Goal: Navigation & Orientation: Go to known website

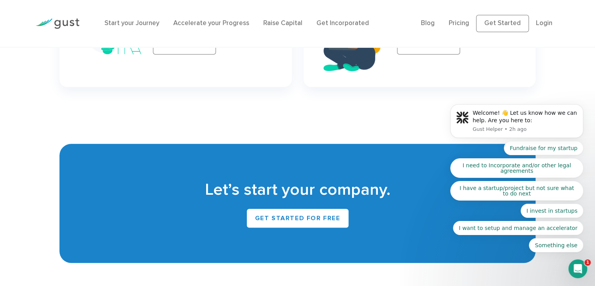
scroll to position [3589, 0]
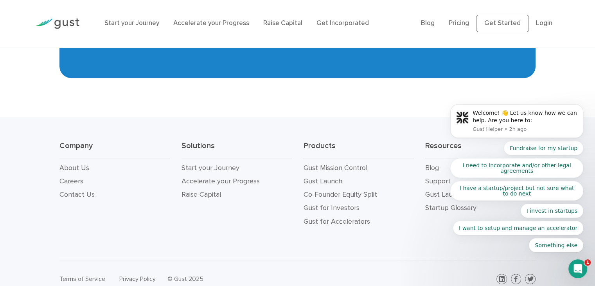
click at [385, 223] on div "Company About Us Careers Contact Us Solutions Start your Journey Accelerate you…" at bounding box center [297, 188] width 595 height 142
click html "Welcome! 👋 Let us know how we can help. Are you here to: Gust Helper • 2h ago F…"
click at [580, 108] on icon "Dismiss notification" at bounding box center [581, 106] width 4 height 4
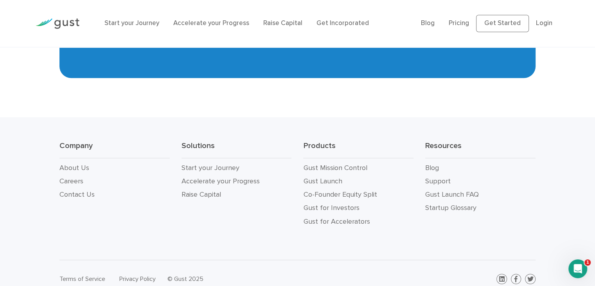
drag, startPoint x: 308, startPoint y: 124, endPoint x: 288, endPoint y: 90, distance: 39.5
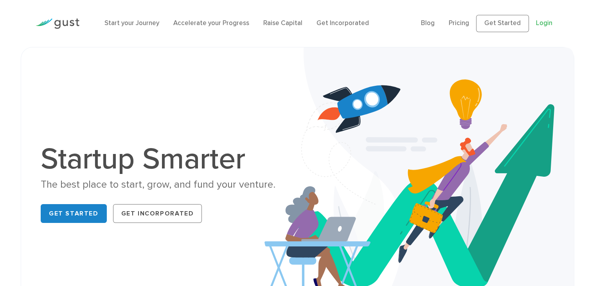
click at [543, 22] on link "Login" at bounding box center [544, 23] width 16 height 8
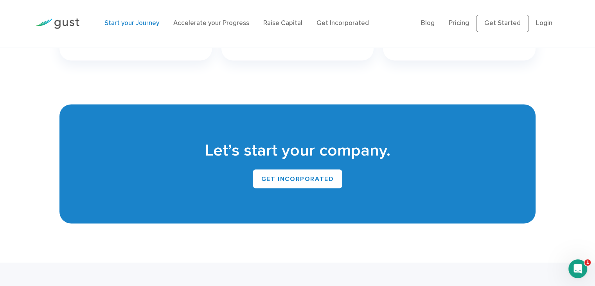
scroll to position [1369, 0]
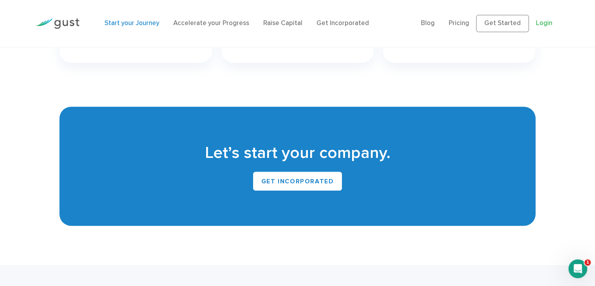
click at [539, 25] on link "Login" at bounding box center [544, 23] width 16 height 8
